Goal: Find specific page/section: Find specific page/section

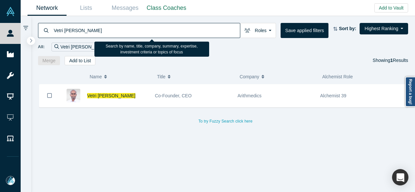
click at [53, 32] on input "Vetri [PERSON_NAME]" at bounding box center [146, 30] width 187 height 15
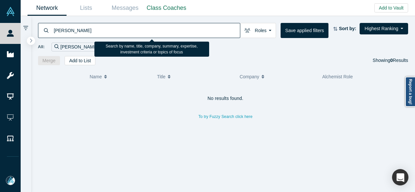
drag, startPoint x: 138, startPoint y: 33, endPoint x: 53, endPoint y: 29, distance: 84.7
click at [53, 29] on input "[PERSON_NAME]" at bounding box center [146, 30] width 187 height 15
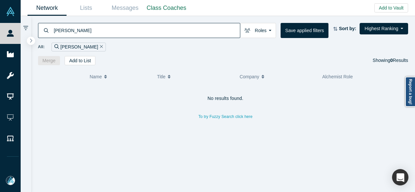
paste input "[PERSON_NAME]"
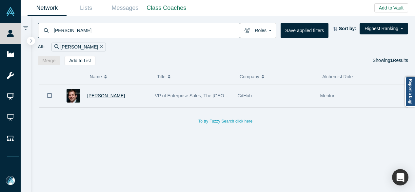
type input "[PERSON_NAME]"
click at [96, 93] on span "[PERSON_NAME]" at bounding box center [106, 95] width 38 height 5
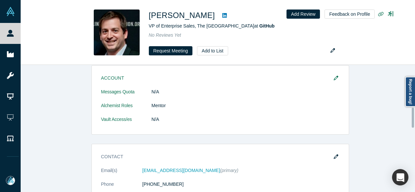
scroll to position [267, 0]
